Goal: Task Accomplishment & Management: Use online tool/utility

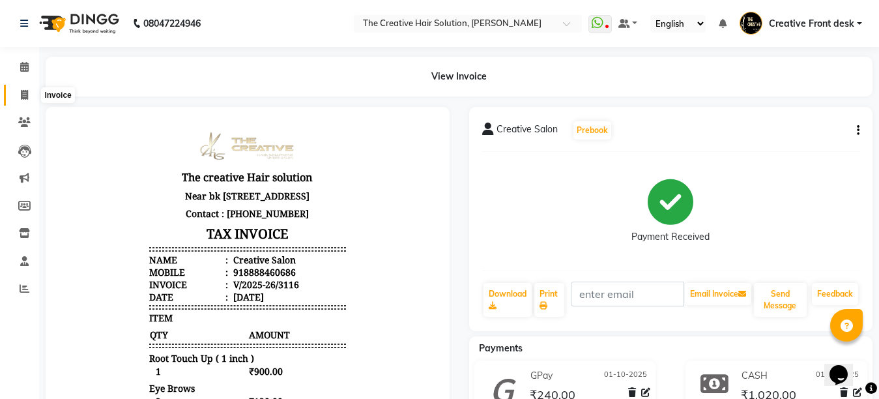
click at [21, 97] on icon at bounding box center [24, 95] width 7 height 10
select select "service"
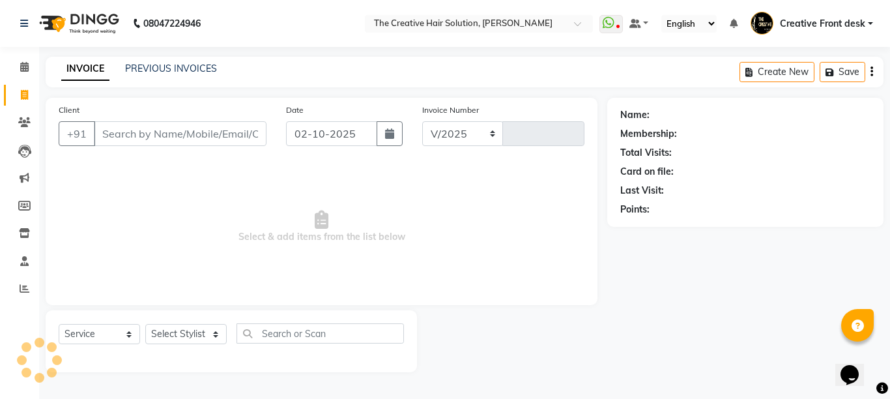
select select "146"
type input "3117"
click at [113, 127] on input "Client" at bounding box center [180, 133] width 173 height 25
type input "1"
drag, startPoint x: 113, startPoint y: 127, endPoint x: 97, endPoint y: 171, distance: 47.0
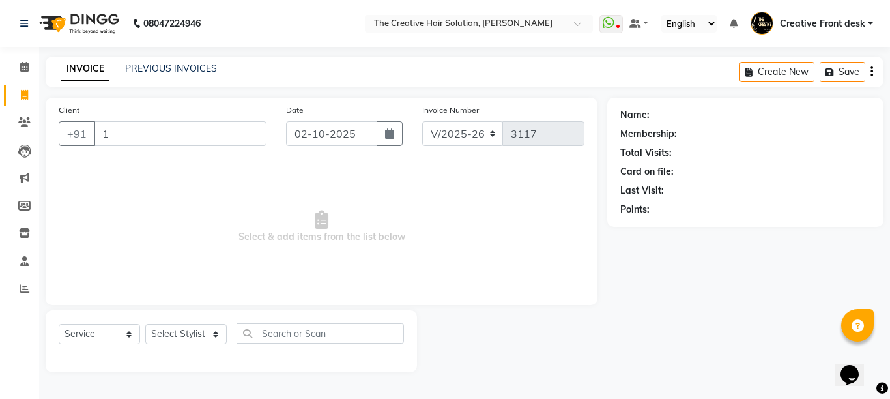
click at [97, 171] on span "Select & add items from the list below" at bounding box center [322, 227] width 526 height 130
click at [143, 137] on input "1" at bounding box center [180, 133] width 173 height 25
